Goal: Transaction & Acquisition: Purchase product/service

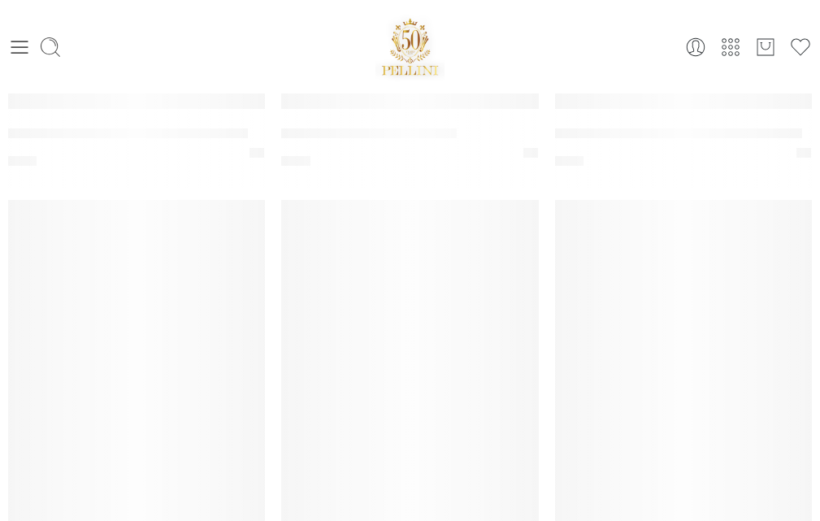
scroll to position [136, 0]
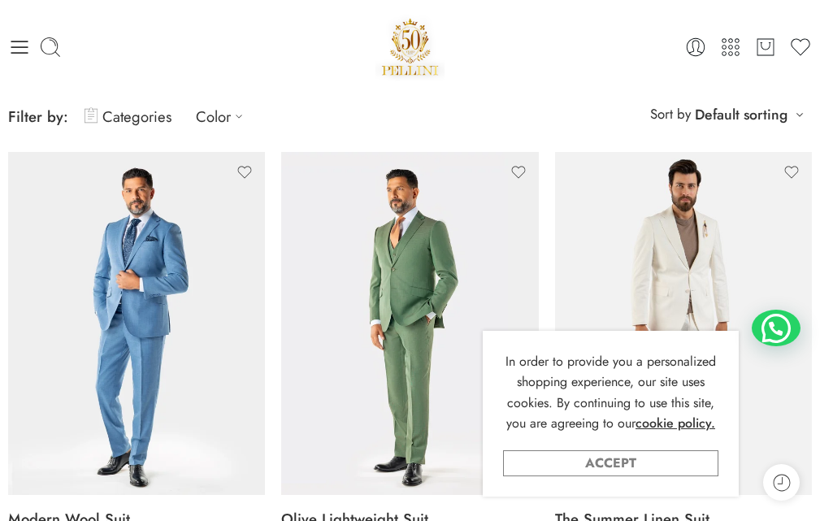
click at [641, 460] on link "Accept" at bounding box center [610, 463] width 215 height 26
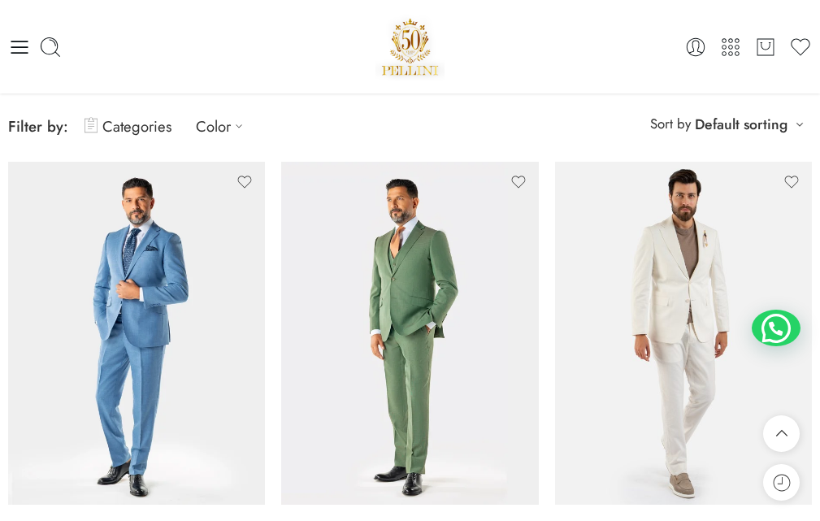
scroll to position [0, 0]
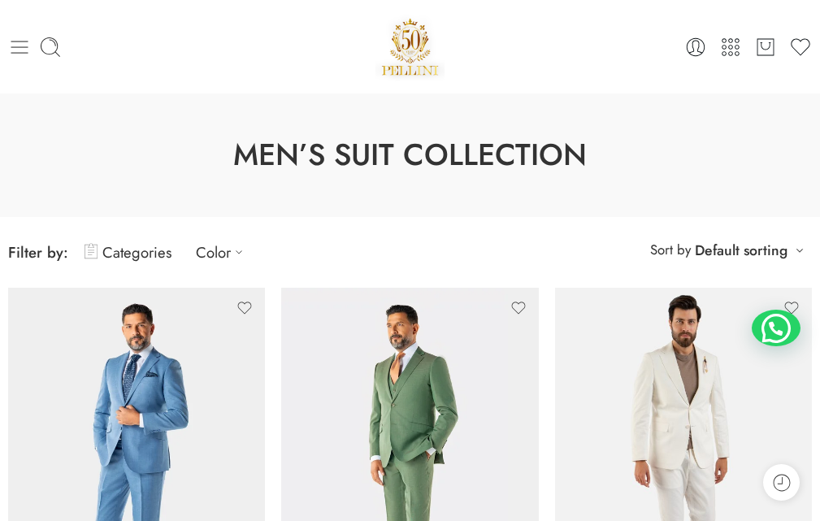
click at [24, 49] on icon at bounding box center [19, 47] width 23 height 23
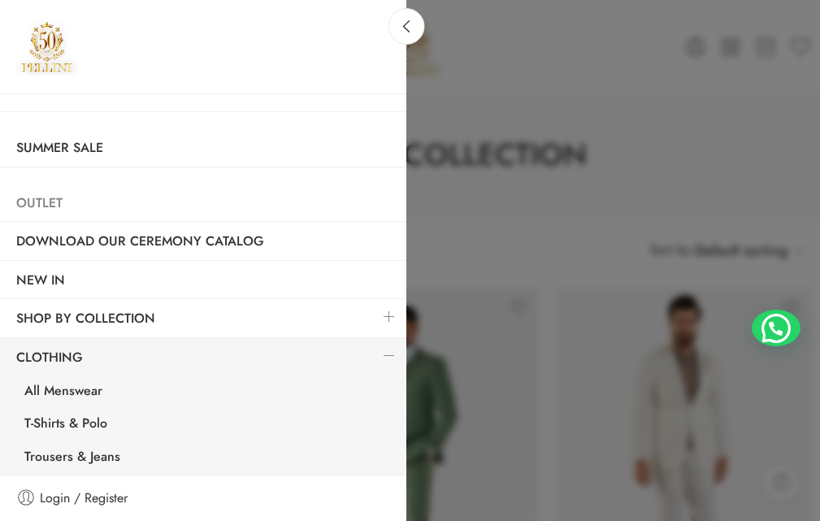
click at [44, 206] on link "Outlet" at bounding box center [203, 203] width 406 height 37
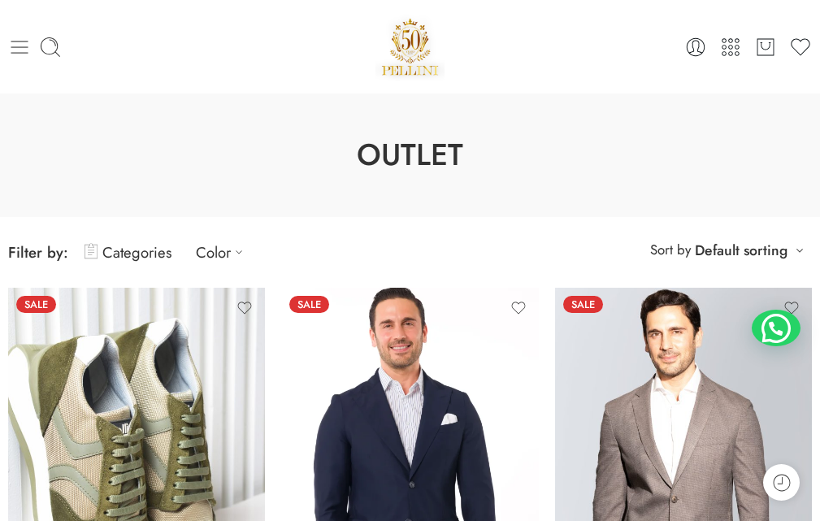
click at [11, 57] on icon at bounding box center [19, 47] width 23 height 23
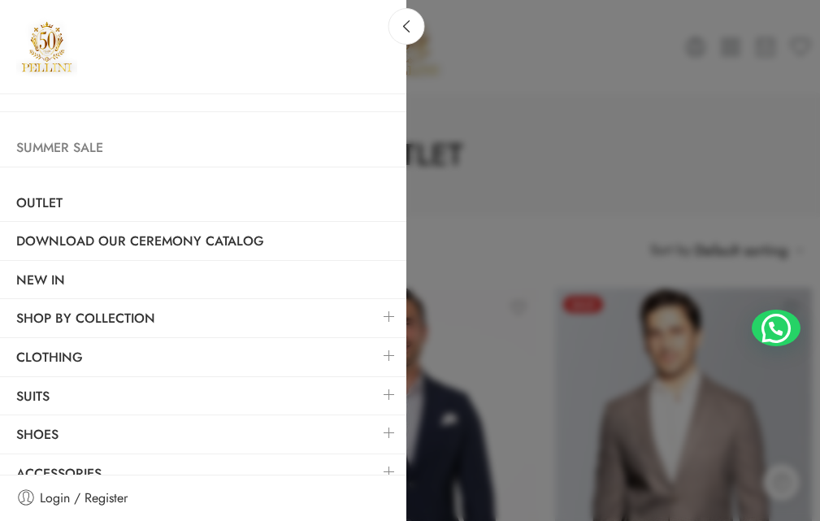
click at [76, 151] on link "Summer Sale" at bounding box center [203, 147] width 406 height 37
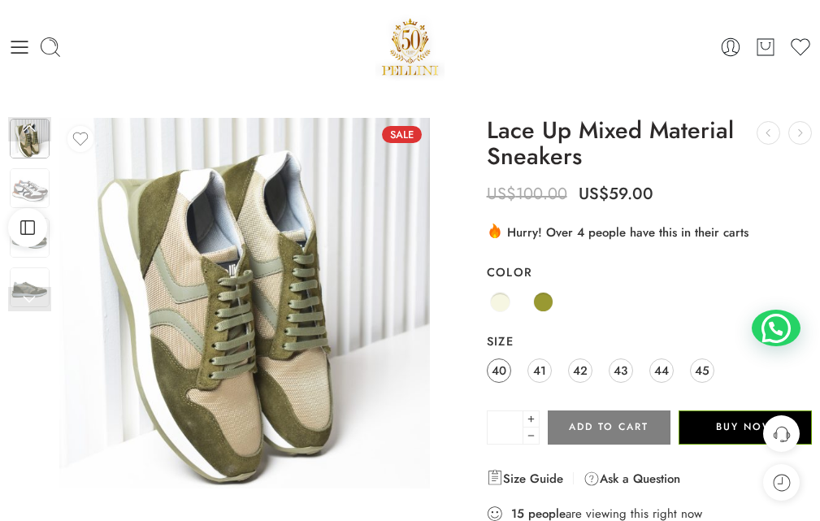
click at [498, 371] on span "40" at bounding box center [499, 370] width 15 height 22
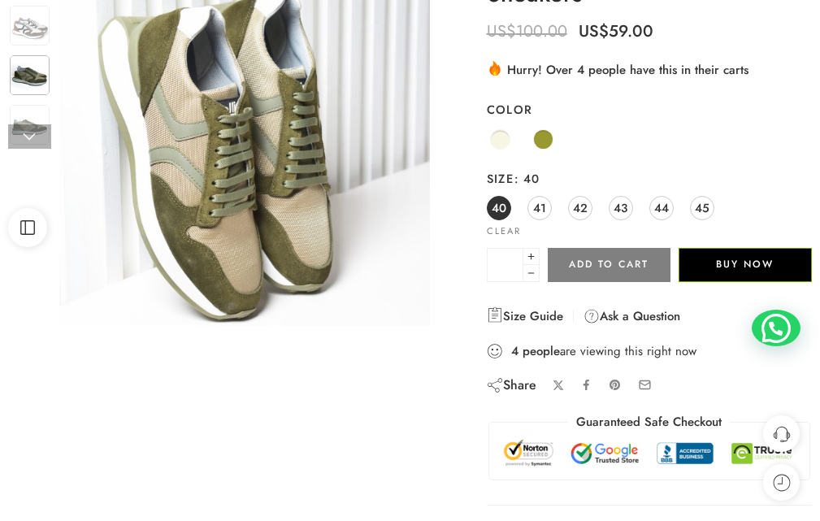
click at [28, 85] on img at bounding box center [30, 75] width 40 height 40
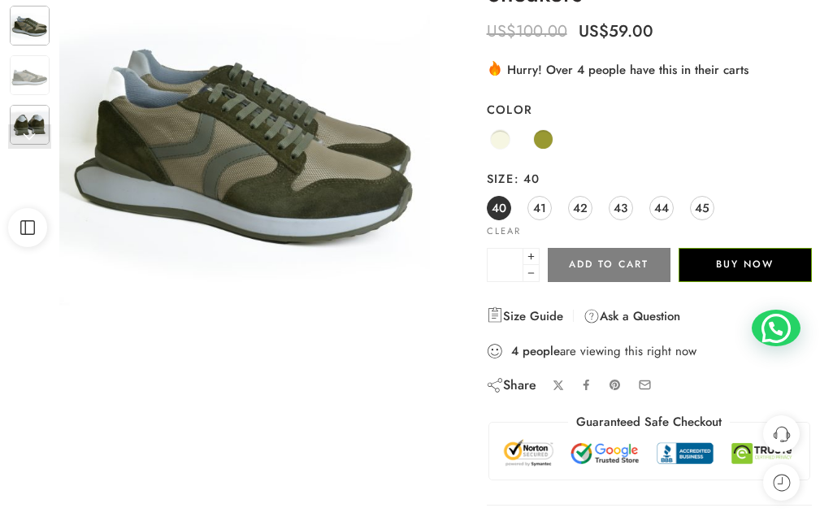
click at [27, 111] on img at bounding box center [30, 125] width 40 height 40
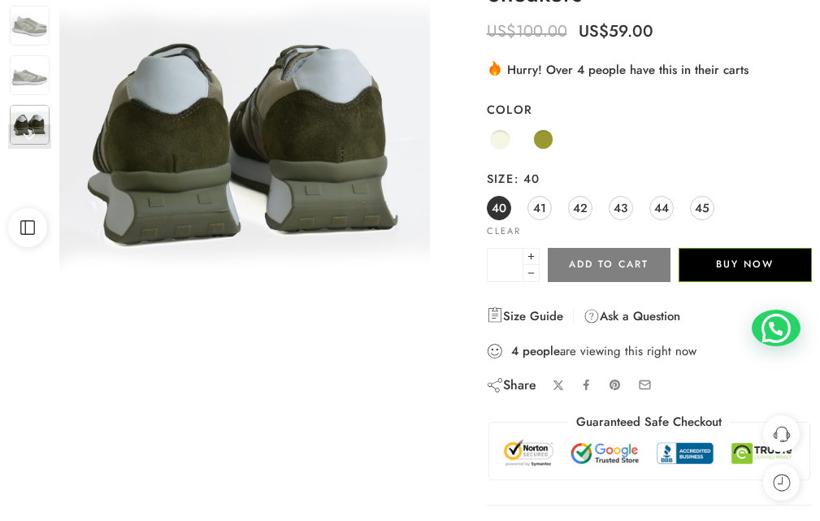
scroll to position [0, 0]
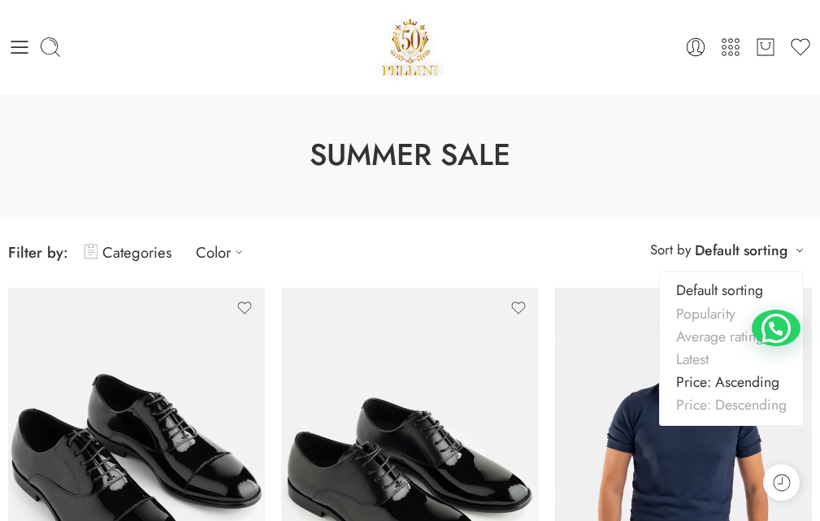
click at [717, 384] on link "Price: Ascending" at bounding box center [731, 382] width 143 height 23
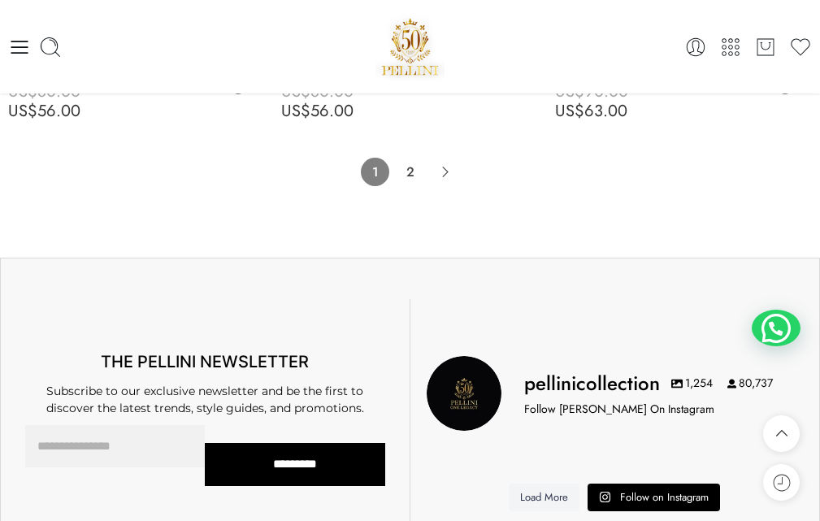
scroll to position [9105, 0]
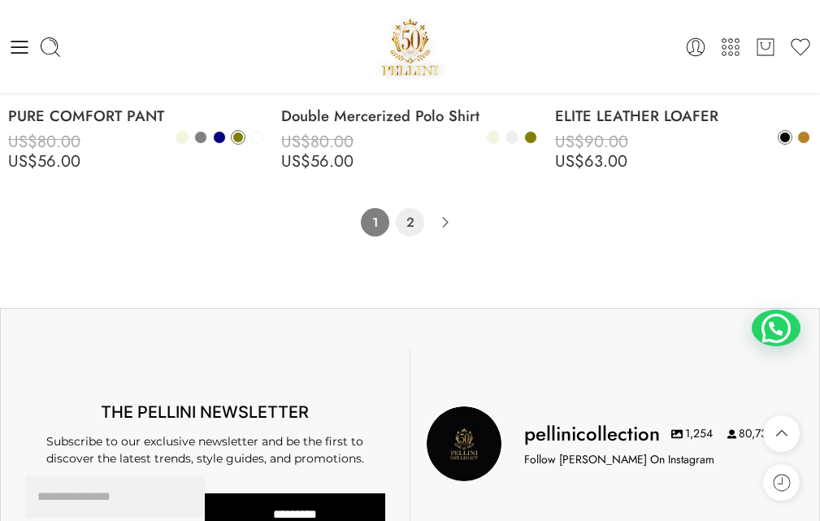
click at [410, 217] on link "2" at bounding box center [410, 222] width 28 height 28
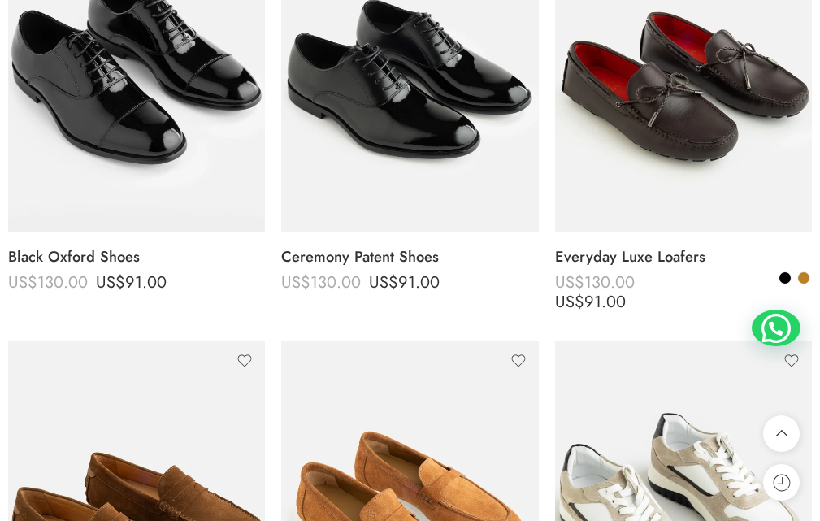
scroll to position [3437, 0]
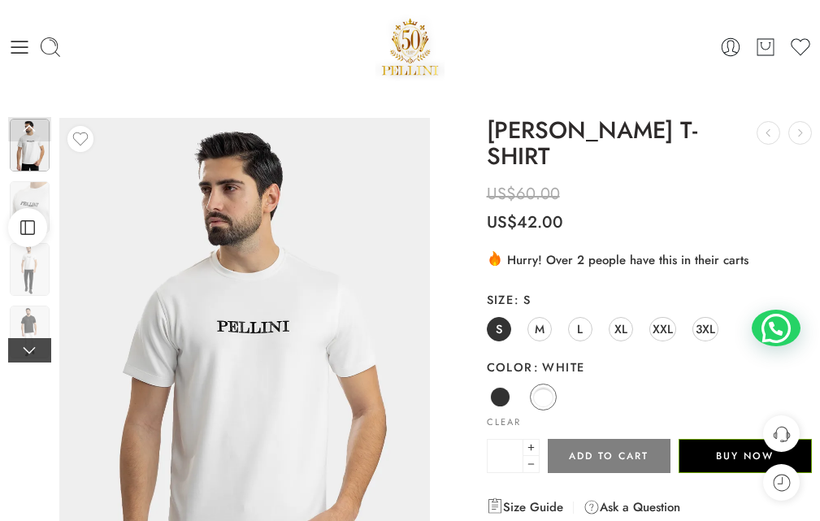
click at [26, 351] on link at bounding box center [29, 350] width 43 height 24
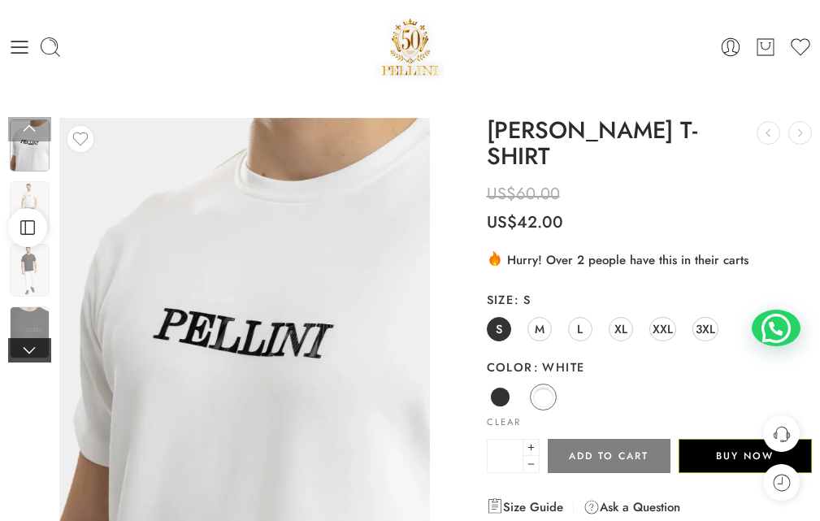
click at [26, 351] on link at bounding box center [29, 350] width 43 height 24
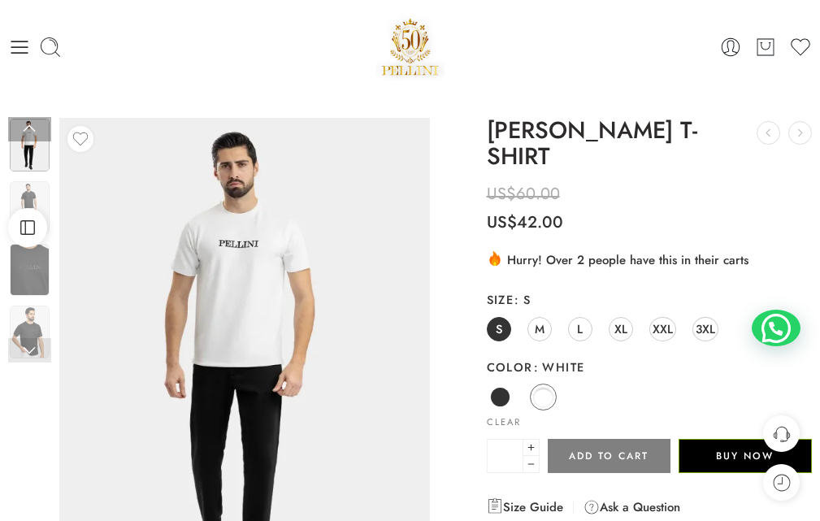
click at [26, 351] on link at bounding box center [29, 350] width 43 height 24
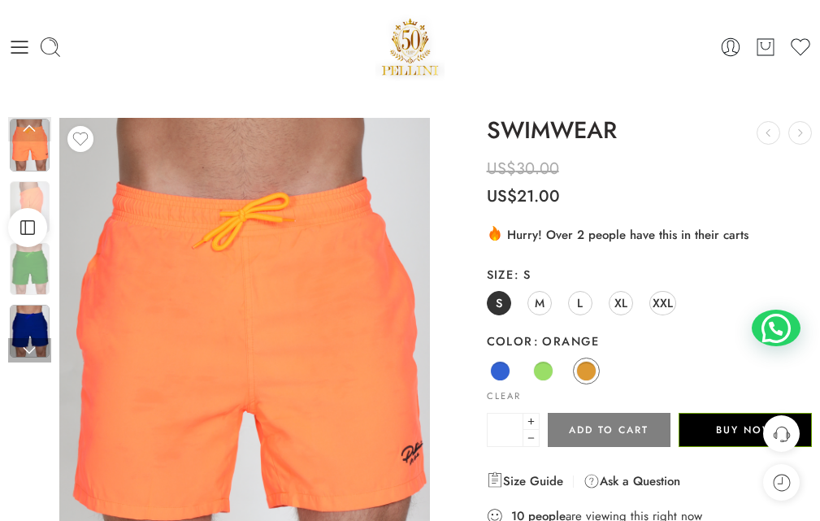
click at [20, 323] on img at bounding box center [30, 331] width 40 height 52
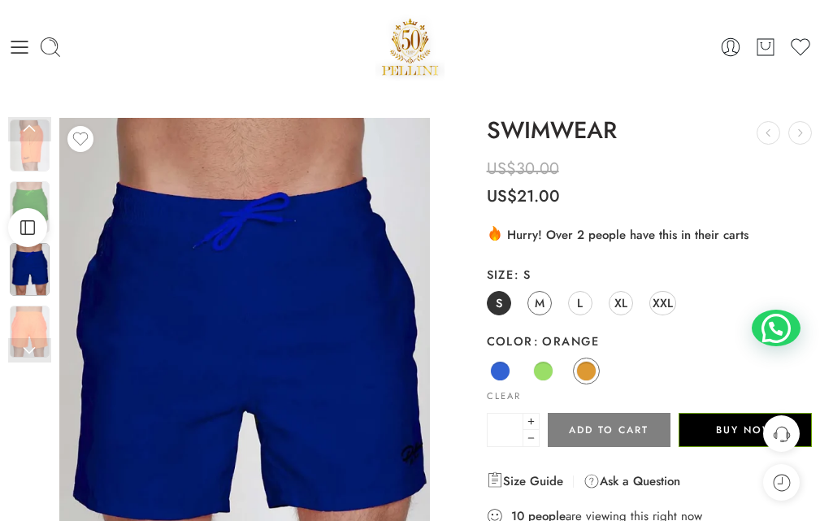
click at [532, 308] on link "M" at bounding box center [540, 303] width 24 height 24
click at [25, 199] on img at bounding box center [30, 207] width 40 height 52
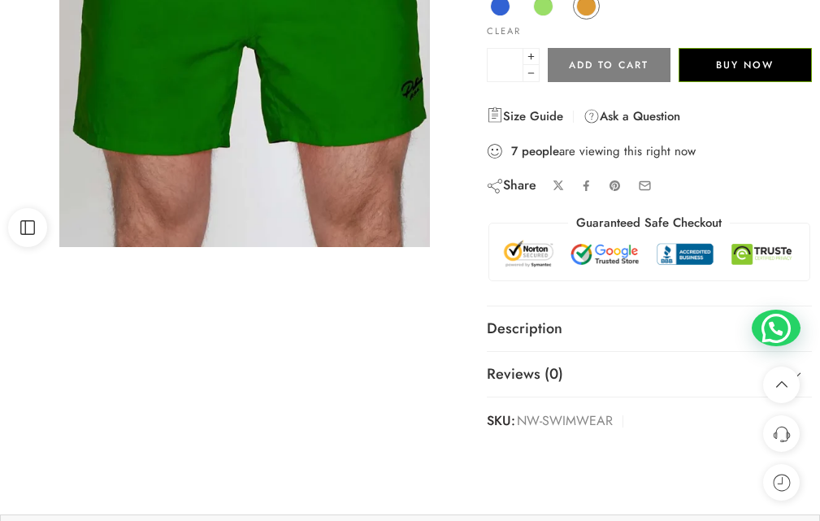
scroll to position [72, 0]
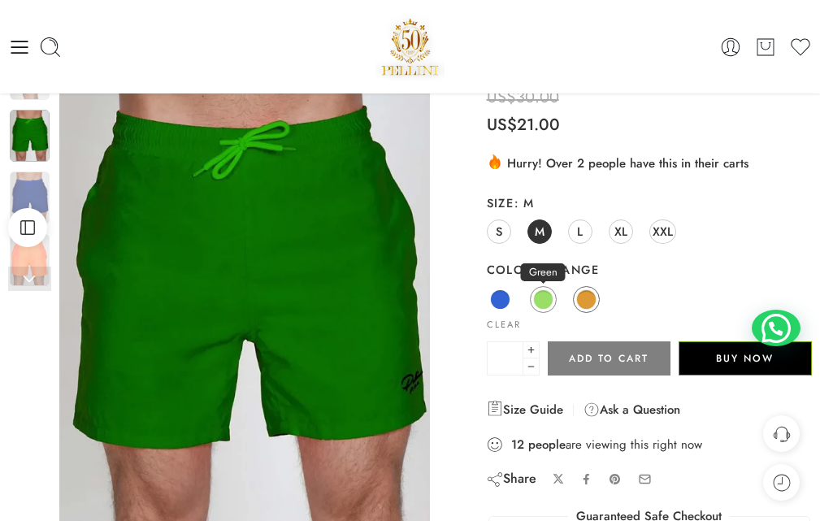
click at [538, 295] on span at bounding box center [543, 299] width 20 height 20
click at [495, 303] on span at bounding box center [500, 299] width 20 height 20
click at [541, 294] on span at bounding box center [543, 299] width 20 height 20
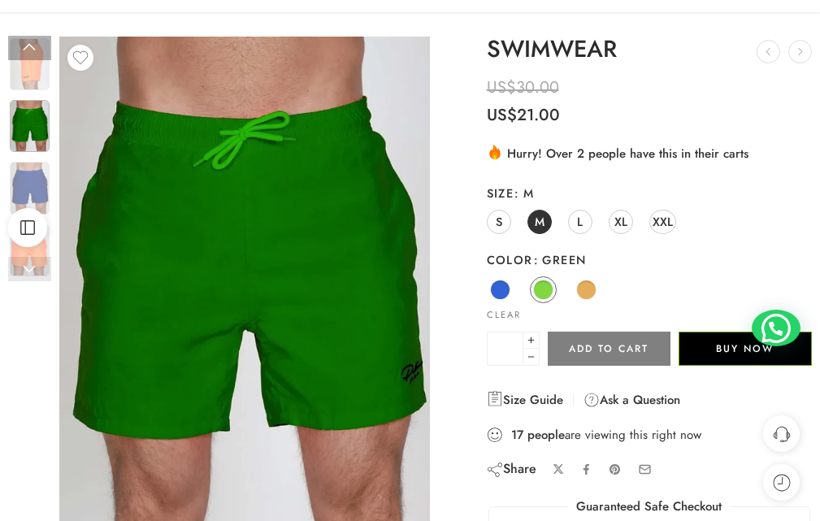
click at [32, 275] on link at bounding box center [29, 269] width 43 height 24
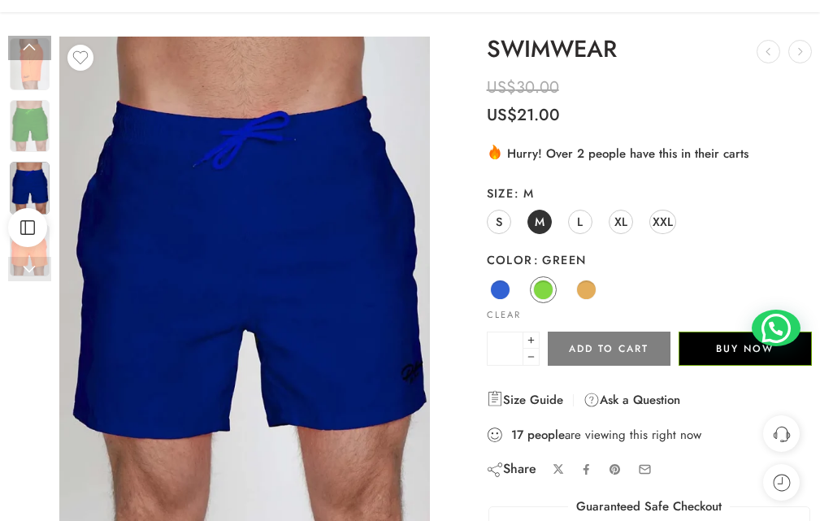
click at [32, 275] on link at bounding box center [29, 269] width 43 height 24
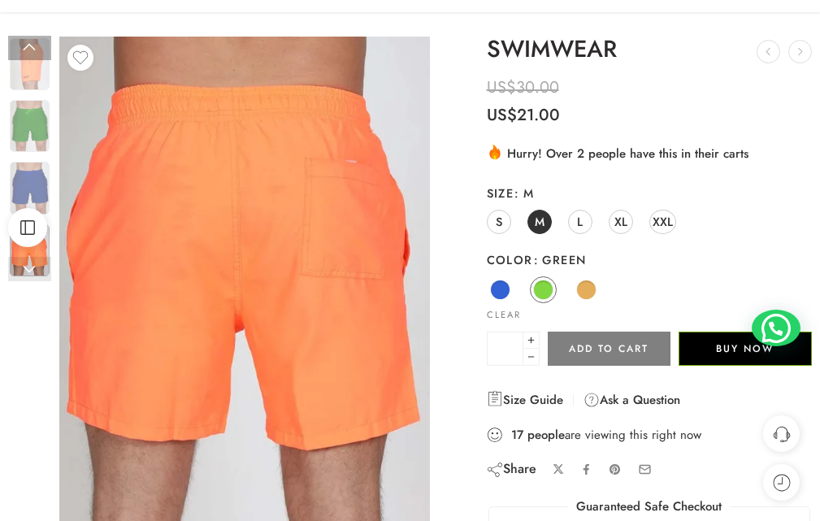
click at [32, 275] on link at bounding box center [29, 269] width 43 height 24
click at [36, 44] on link at bounding box center [29, 48] width 43 height 24
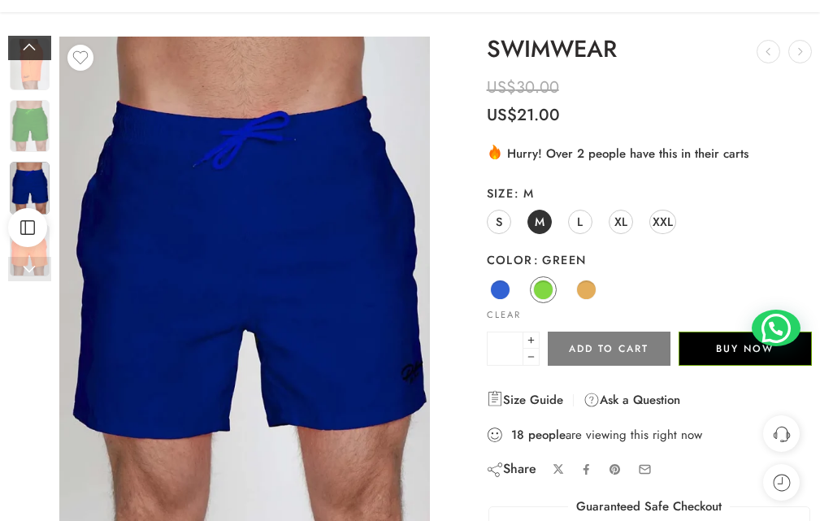
click at [36, 44] on link at bounding box center [29, 48] width 43 height 24
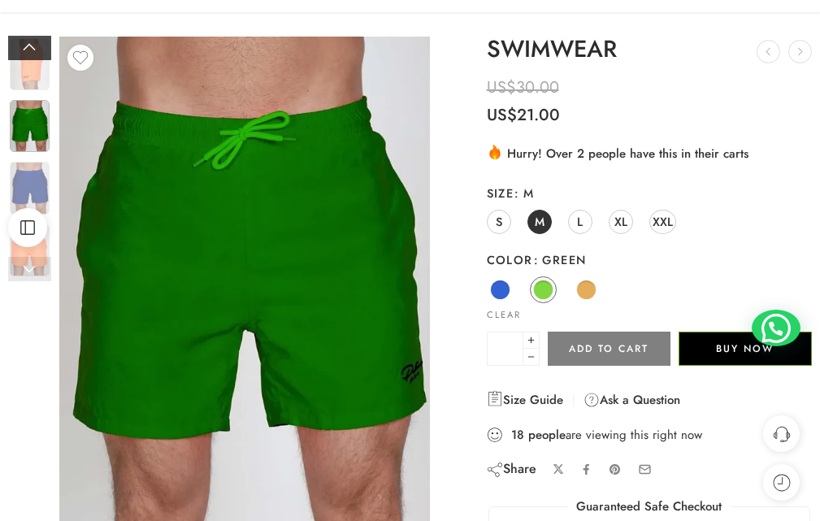
click at [36, 44] on link at bounding box center [29, 48] width 43 height 24
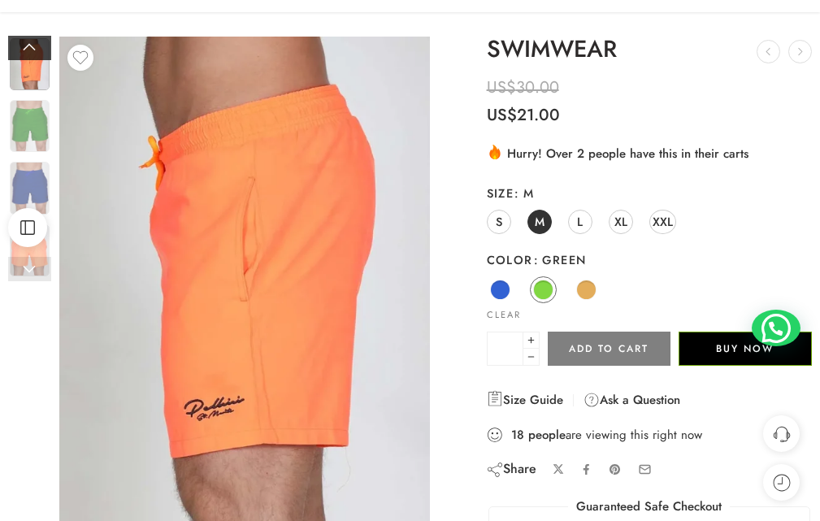
click at [36, 44] on link at bounding box center [29, 48] width 43 height 24
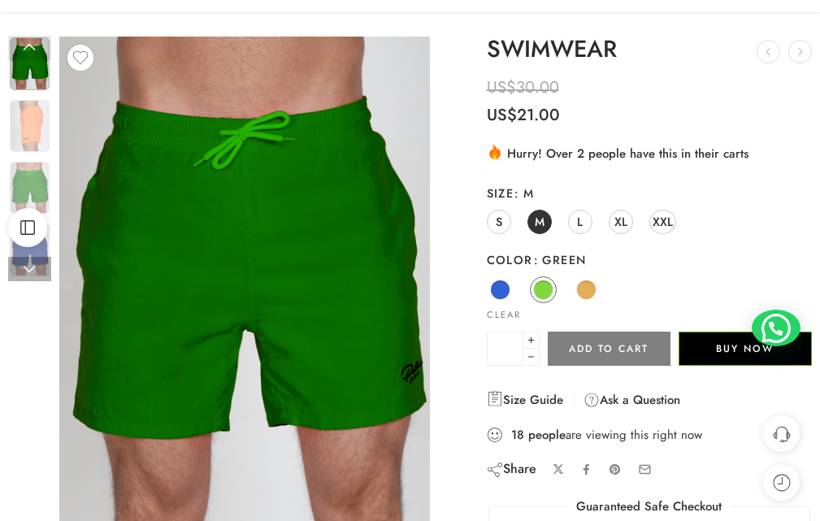
click at [36, 44] on link at bounding box center [29, 48] width 43 height 24
drag, startPoint x: 17, startPoint y: 115, endPoint x: 32, endPoint y: 467, distance: 353.1
click at [32, 467] on div "Previous Loading image Next" at bounding box center [223, 288] width 446 height 502
click at [23, 271] on link at bounding box center [29, 269] width 43 height 24
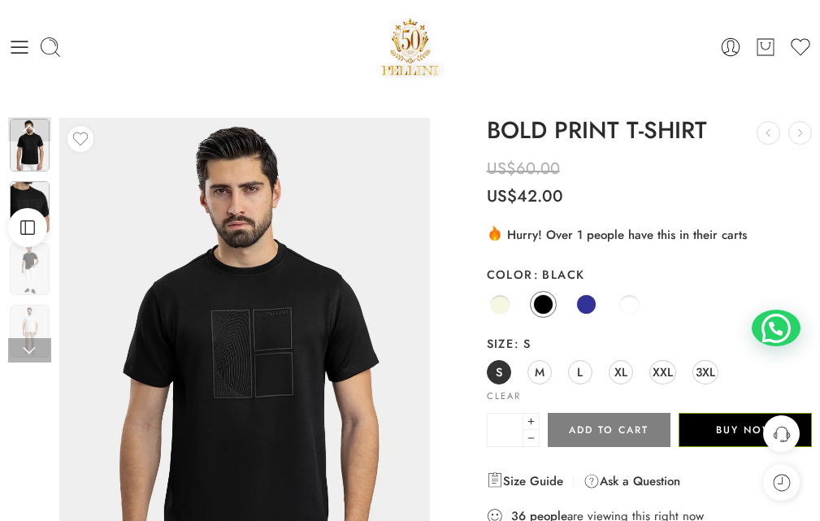
click at [24, 198] on img at bounding box center [30, 207] width 40 height 52
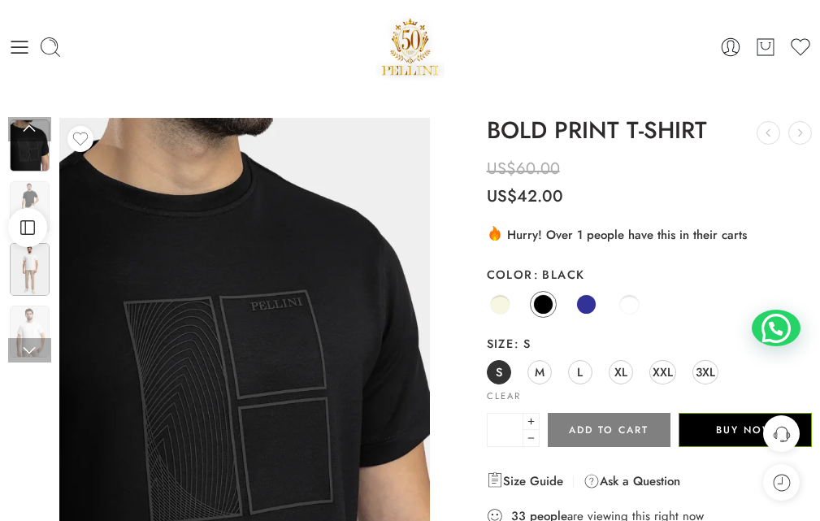
click at [20, 279] on img at bounding box center [30, 269] width 40 height 52
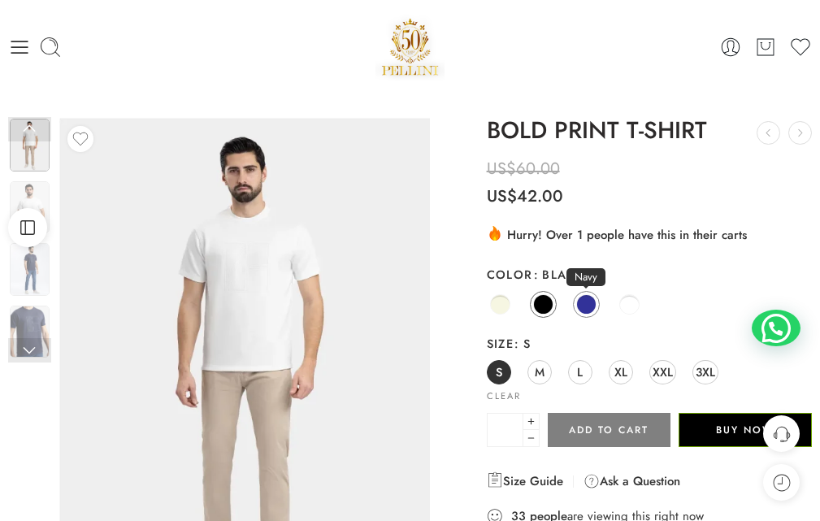
click at [580, 309] on span at bounding box center [586, 304] width 20 height 20
click at [584, 309] on span at bounding box center [586, 304] width 20 height 20
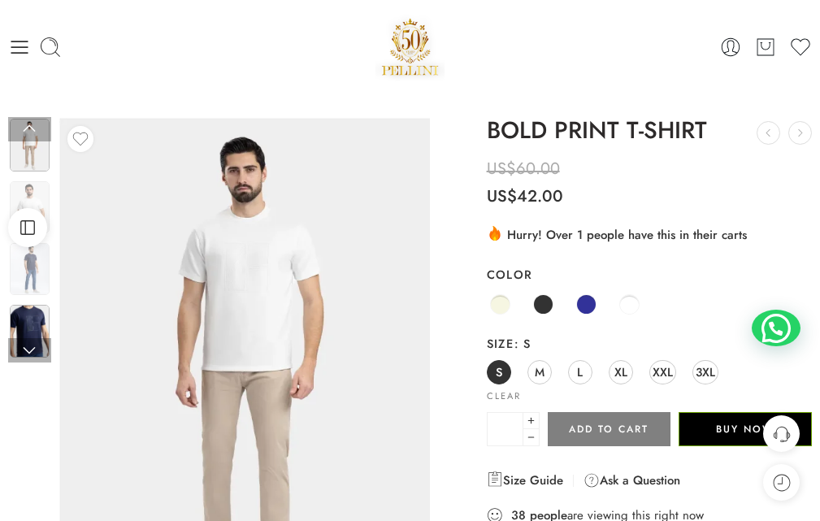
click at [35, 329] on img at bounding box center [30, 331] width 40 height 52
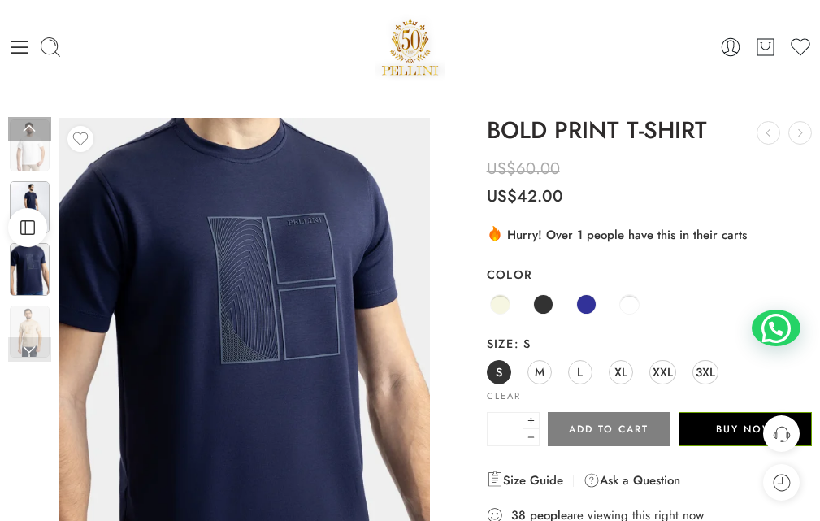
click at [43, 200] on img at bounding box center [30, 207] width 40 height 52
